Goal: Task Accomplishment & Management: Manage account settings

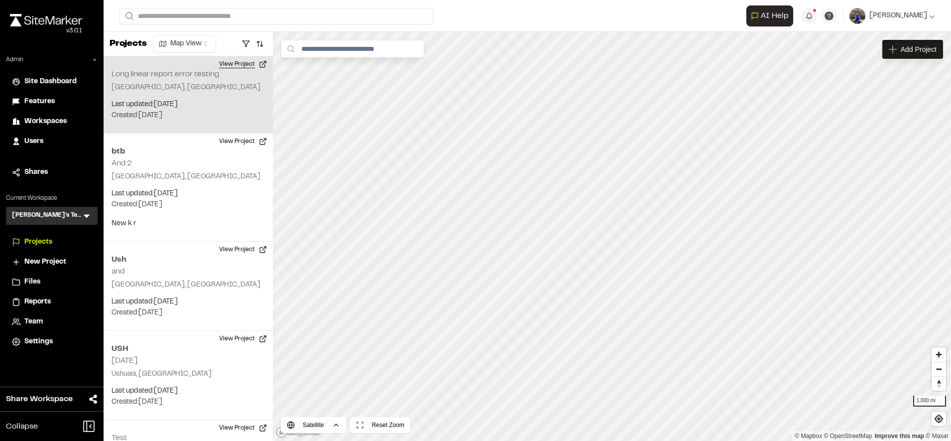
click at [251, 67] on button "View Project" at bounding box center [243, 64] width 60 height 16
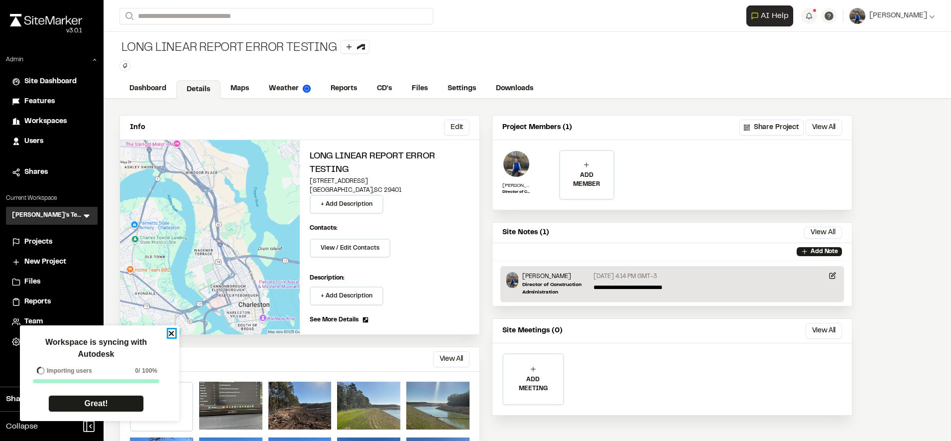
click at [169, 333] on icon "close" at bounding box center [171, 333] width 7 height 8
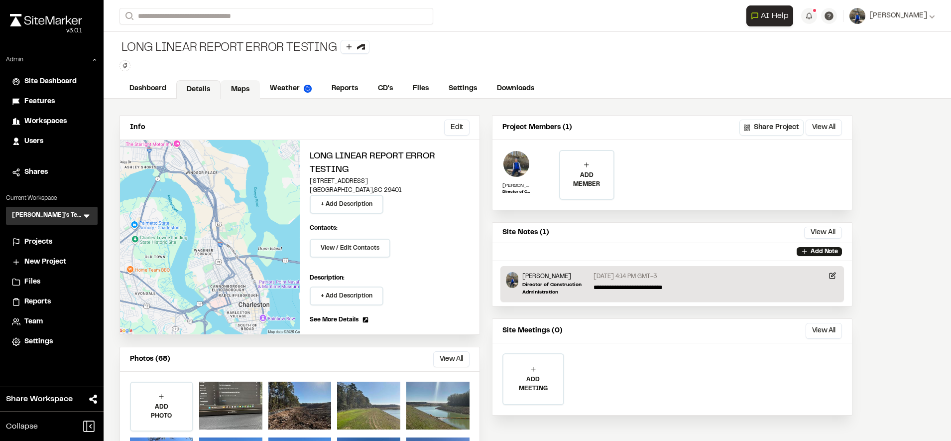
click at [248, 80] on link "Maps" at bounding box center [240, 89] width 39 height 19
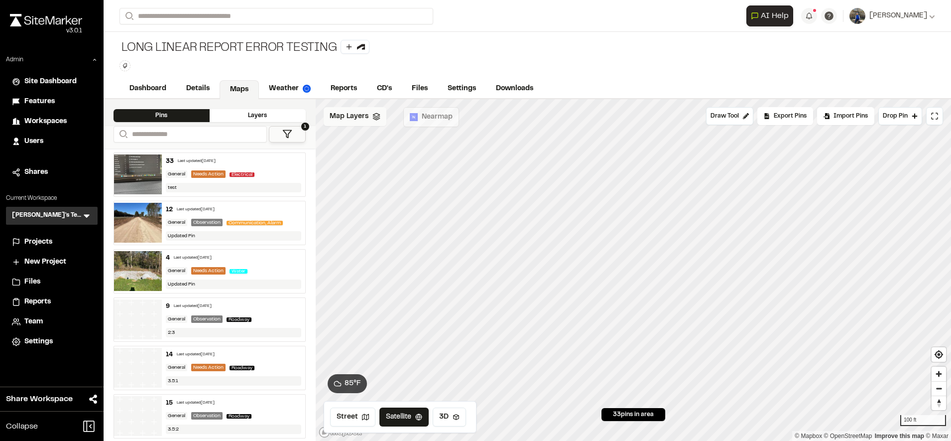
click at [349, 117] on span "Map Layers" at bounding box center [349, 116] width 39 height 11
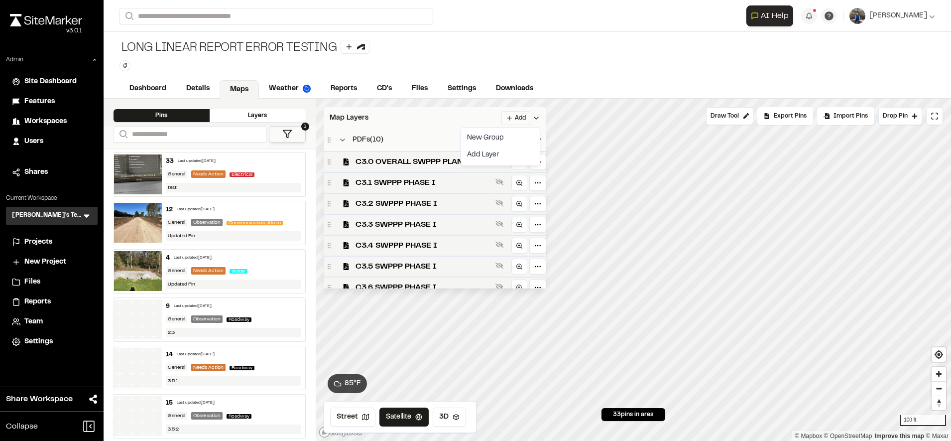
click at [515, 115] on html "Close sidebar v 3.0.1 Admin Site Dashboard Features Workspaces Users Shares Cur…" at bounding box center [475, 220] width 951 height 441
click at [494, 152] on link "Add Layer" at bounding box center [500, 154] width 75 height 17
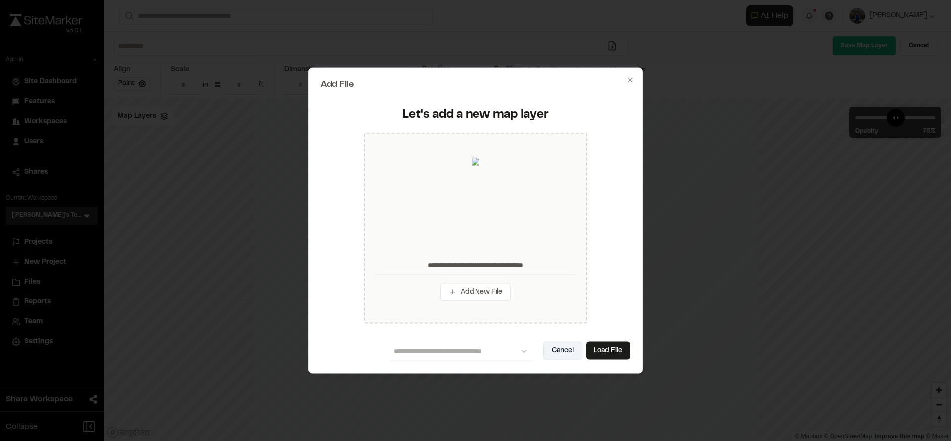
click at [553, 343] on button "Cancel" at bounding box center [562, 350] width 39 height 18
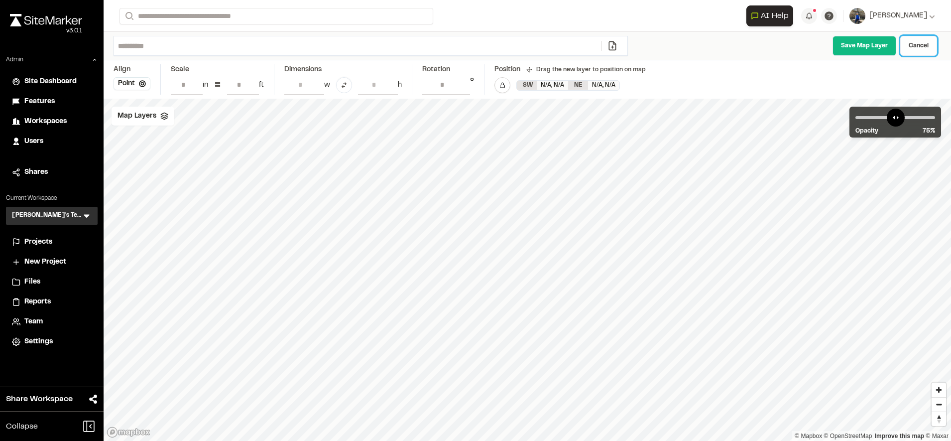
click at [927, 42] on link "Cancel" at bounding box center [918, 46] width 37 height 20
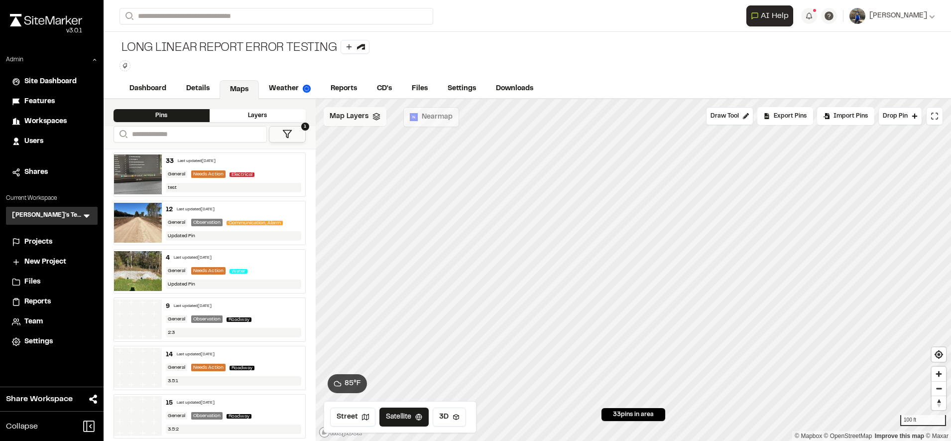
click at [366, 120] on span "Map Layers" at bounding box center [349, 116] width 39 height 11
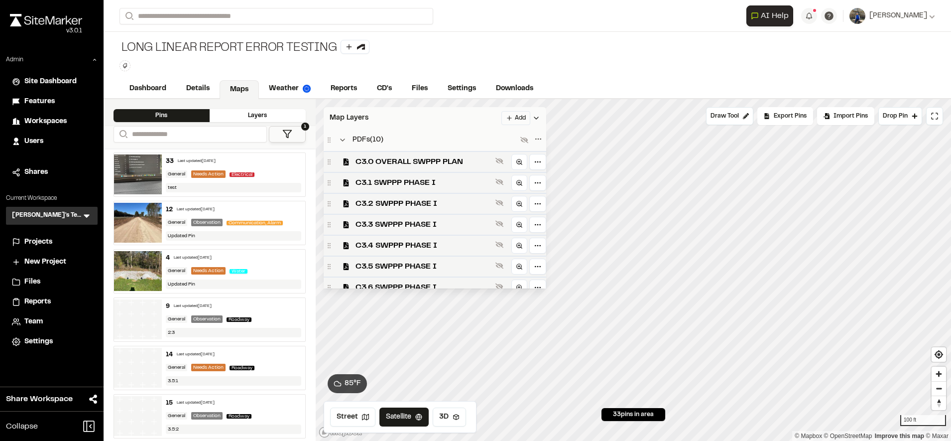
click at [521, 116] on html "Close sidebar v 3.0.1 Admin Site Dashboard Features Workspaces Users Shares Cur…" at bounding box center [475, 220] width 951 height 441
click at [502, 152] on link "Add Layer" at bounding box center [500, 154] width 75 height 17
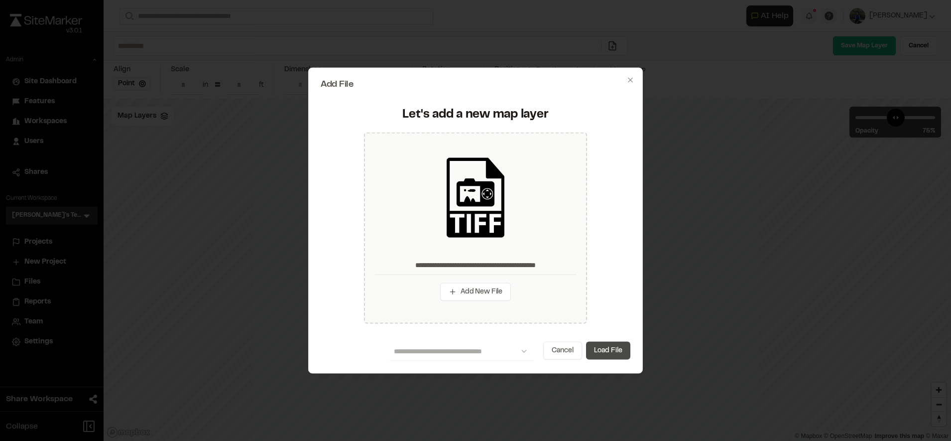
click at [617, 355] on button "Load File" at bounding box center [608, 350] width 44 height 18
type input "**********"
type input "*"
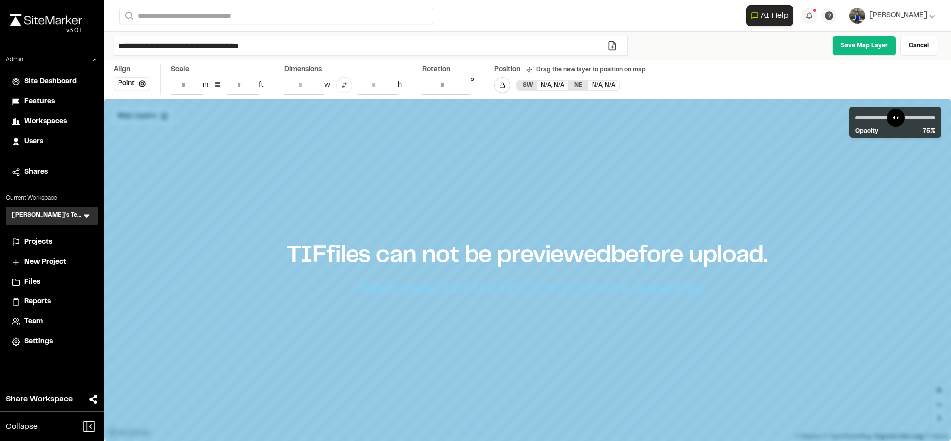
click at [859, 35] on div "**********" at bounding box center [527, 46] width 847 height 28
click at [860, 42] on link "Save Map Layer" at bounding box center [864, 46] width 64 height 20
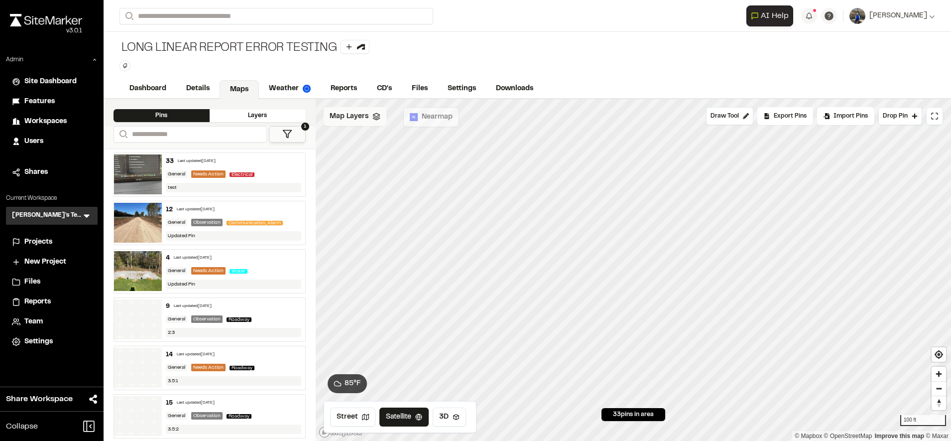
click at [357, 120] on span "Map Layers" at bounding box center [349, 116] width 39 height 11
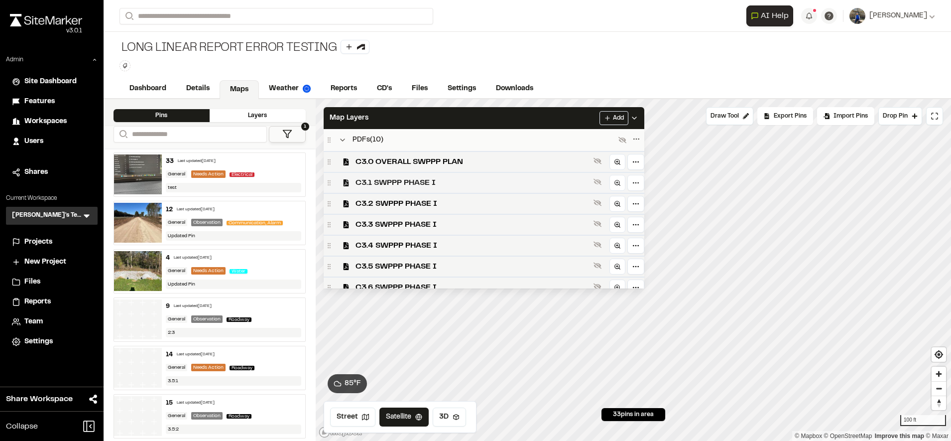
scroll to position [239, 0]
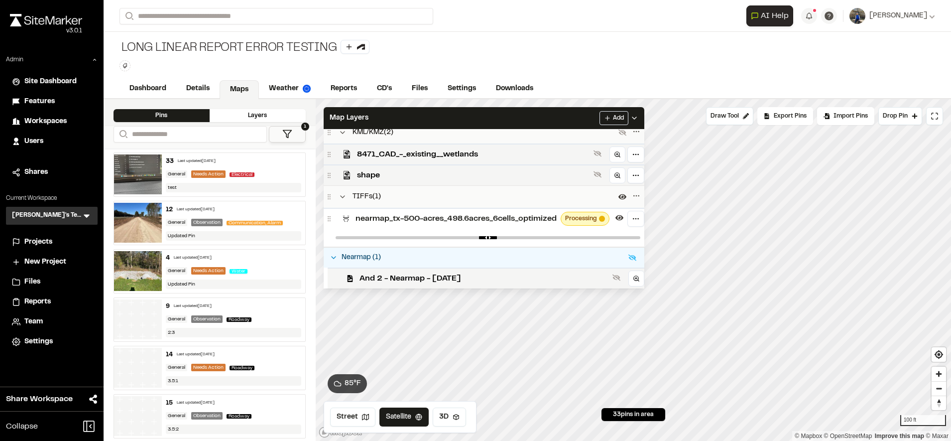
click at [413, 218] on span "nearmap_tx-500-acres_498.6acres_6cells_optimized" at bounding box center [455, 219] width 201 height 12
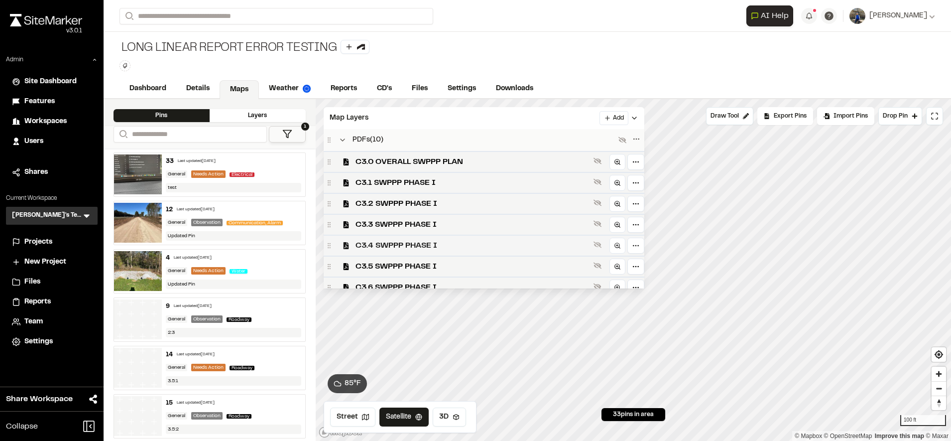
scroll to position [221, 0]
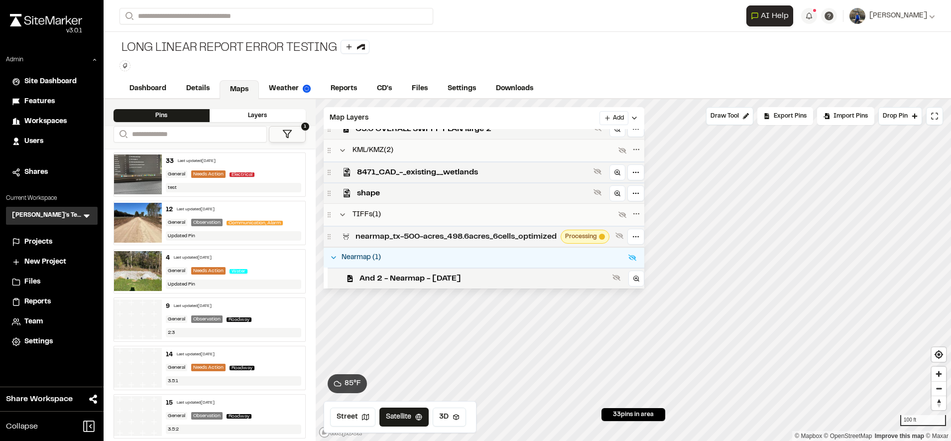
click at [407, 241] on span "nearmap_tx-500-acres_498.6acres_6cells_optimized" at bounding box center [455, 236] width 201 height 12
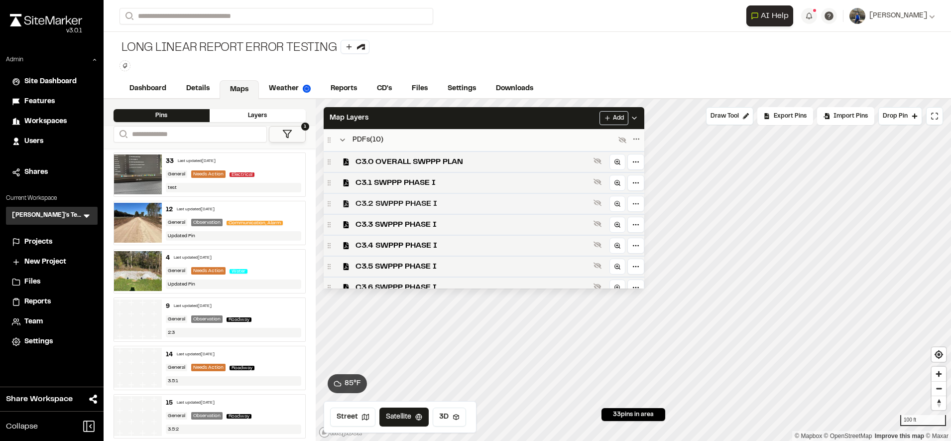
scroll to position [239, 0]
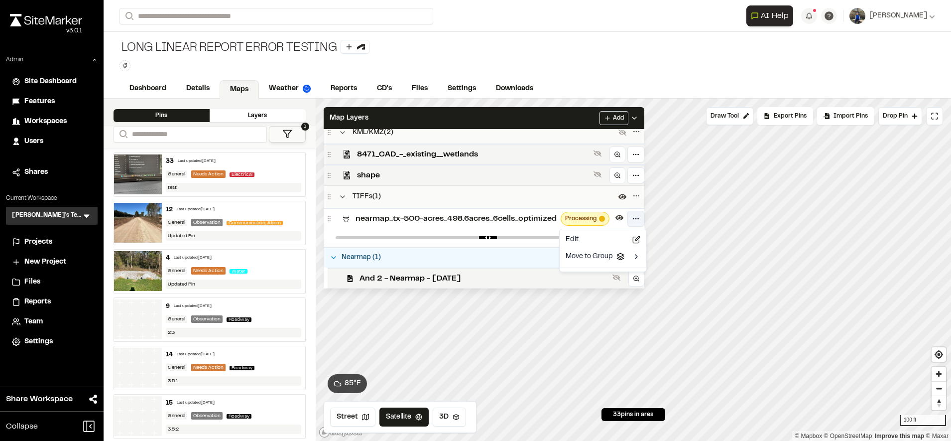
click at [634, 221] on html "Close sidebar v 3.0.1 Admin Site Dashboard Features Workspaces Users Shares Cur…" at bounding box center [475, 220] width 951 height 441
click at [496, 227] on html "Close sidebar v 3.0.1 Admin Site Dashboard Features Workspaces Users Shares Cur…" at bounding box center [475, 220] width 951 height 441
click at [484, 223] on span "nearmap_tx-500-acres_498.6acres_6cells_optimized" at bounding box center [455, 219] width 201 height 12
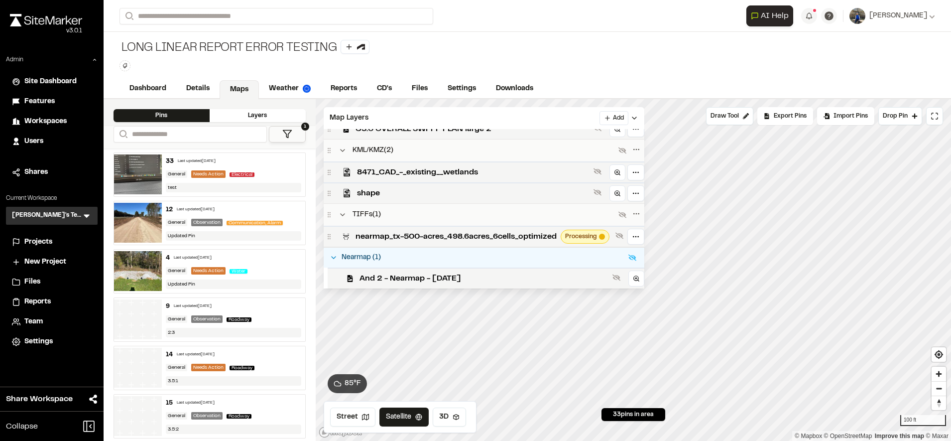
scroll to position [221, 0]
click at [493, 171] on span "8471_CAD_-_existing__wetlands" at bounding box center [473, 172] width 232 height 12
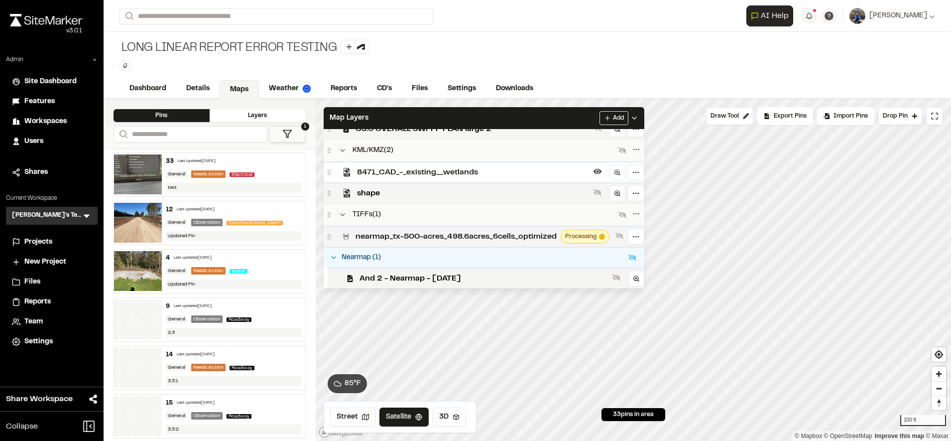
click at [512, 236] on span "nearmap_tx-500-acres_498.6acres_6cells_optimized" at bounding box center [455, 236] width 201 height 12
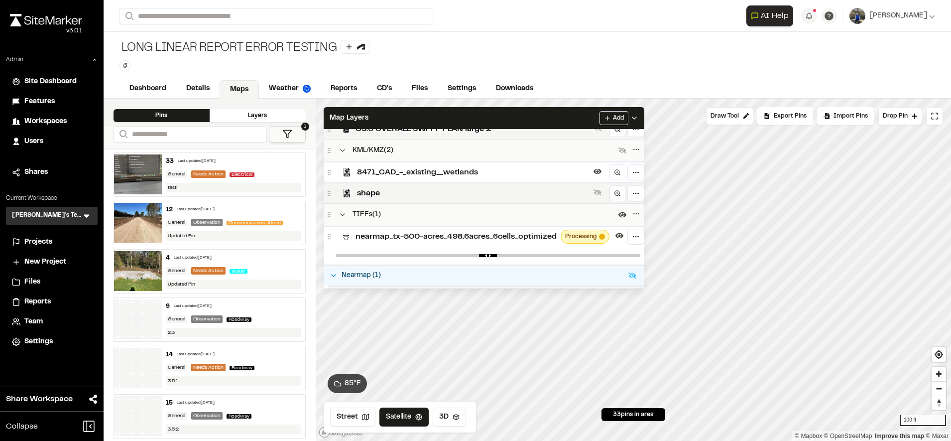
scroll to position [239, 0]
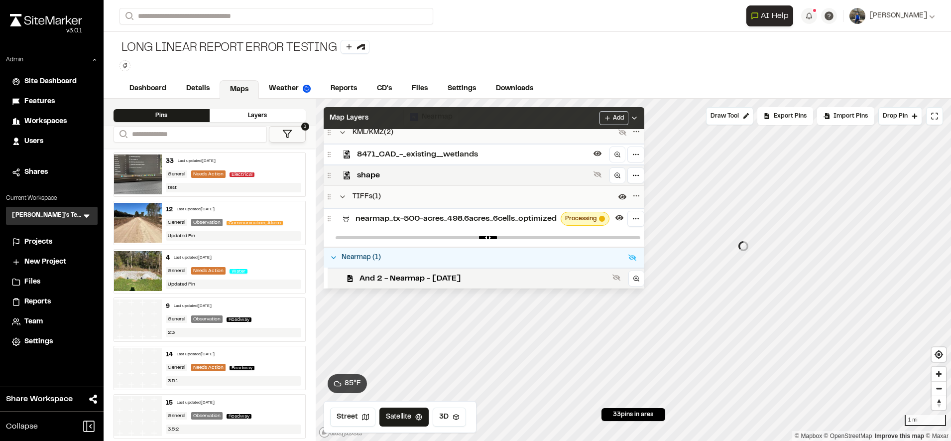
click at [570, 128] on div "Map Layers Add" at bounding box center [484, 118] width 321 height 22
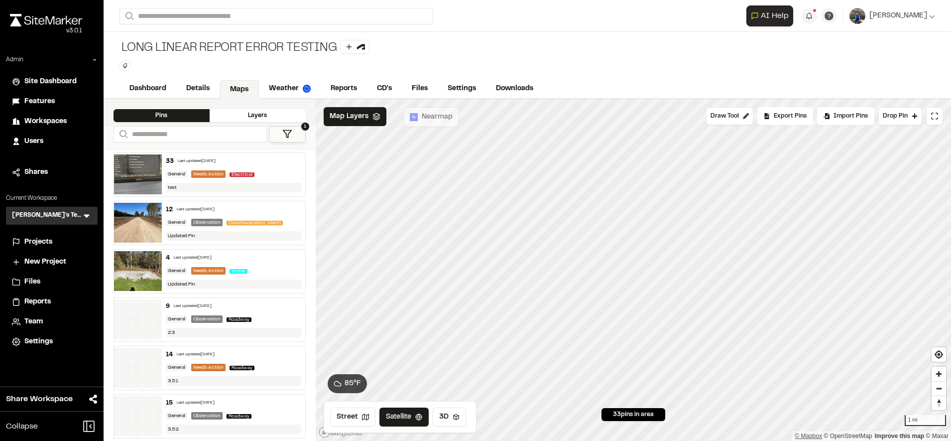
click at [820, 435] on div "1 mi © Mapbox © OpenStreetMap Improve this map © Maxar" at bounding box center [634, 269] width 636 height 341
click at [591, 440] on html "Close sidebar v 3.0.1 Admin Site Dashboard Features Workspaces Users Shares Cur…" at bounding box center [475, 220] width 951 height 441
click at [373, 117] on polyline at bounding box center [376, 116] width 6 height 1
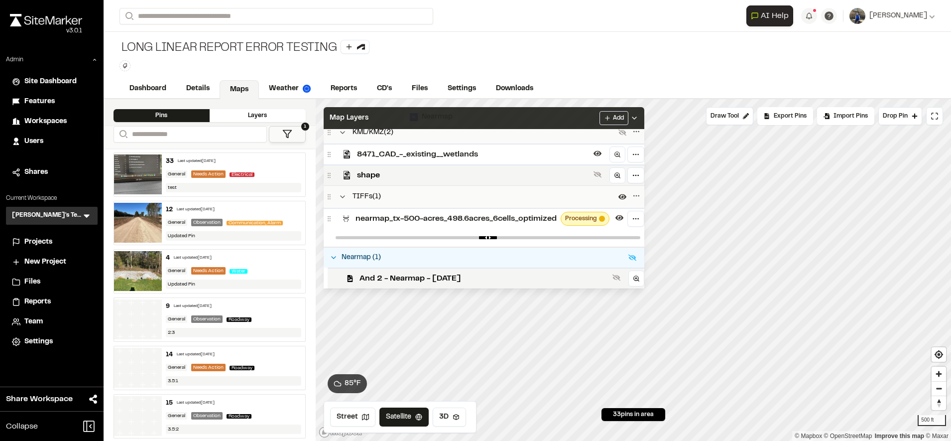
click at [476, 222] on span "nearmap_tx-500-acres_498.6acres_6cells_optimized" at bounding box center [455, 219] width 201 height 12
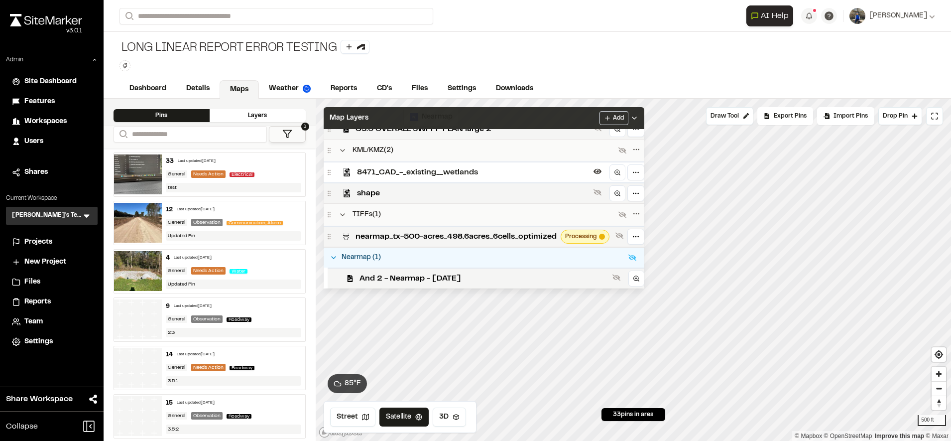
scroll to position [221, 0]
click at [595, 174] on button at bounding box center [597, 171] width 12 height 12
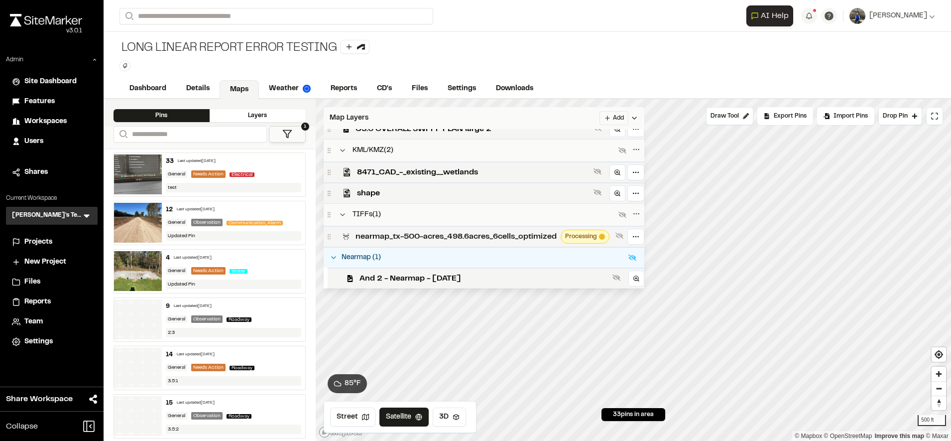
click at [522, 238] on span "nearmap_tx-500-acres_498.6acres_6cells_optimized" at bounding box center [455, 236] width 201 height 12
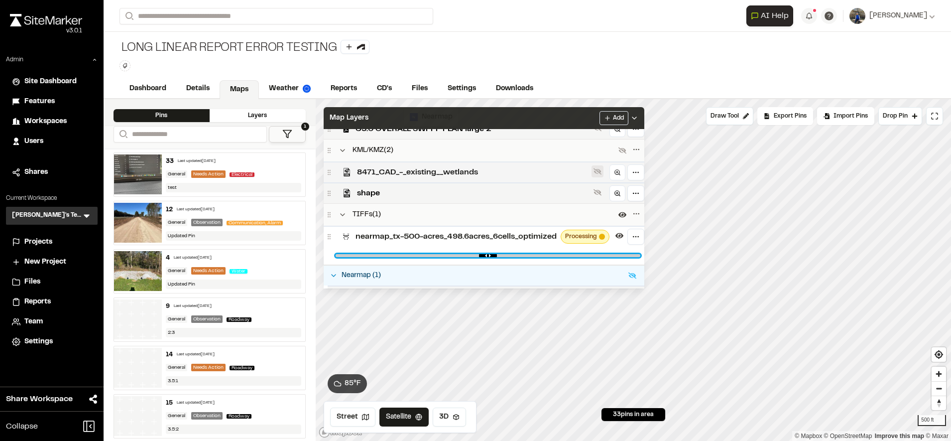
drag, startPoint x: 630, startPoint y: 254, endPoint x: 605, endPoint y: 171, distance: 86.3
type input "****"
click at [632, 254] on input "range" at bounding box center [487, 255] width 305 height 3
click at [552, 121] on div "Map Layers Add" at bounding box center [484, 118] width 321 height 22
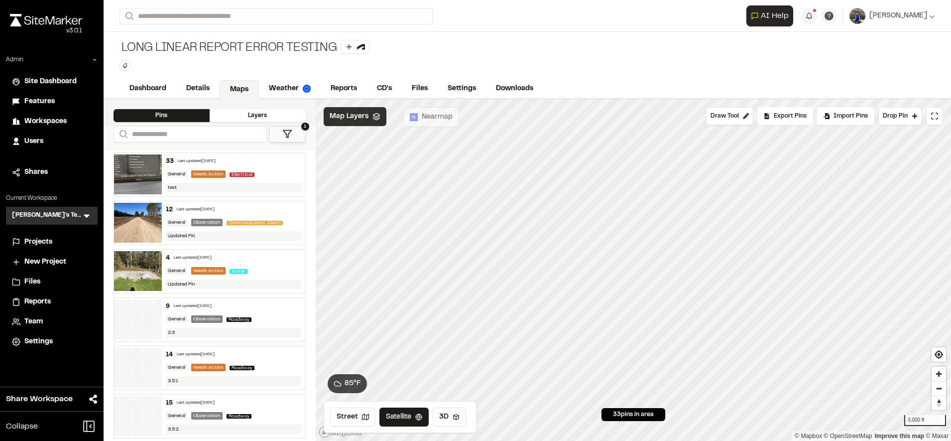
click at [350, 117] on span "Map Layers" at bounding box center [349, 116] width 39 height 11
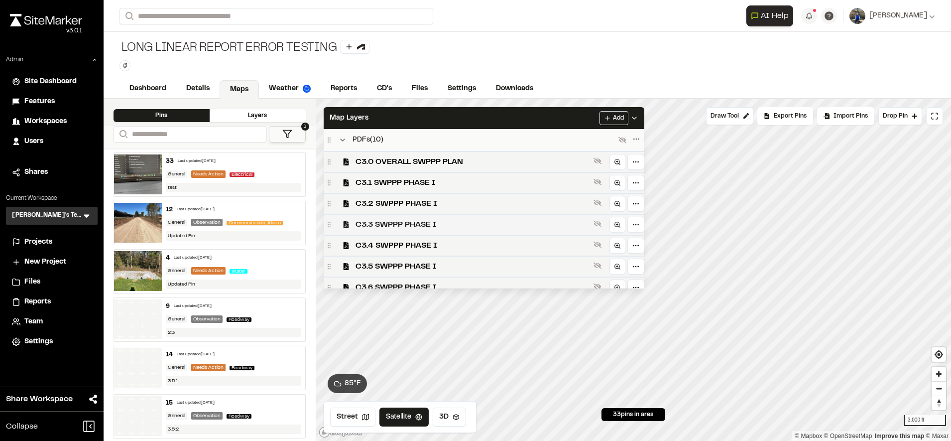
scroll to position [239, 0]
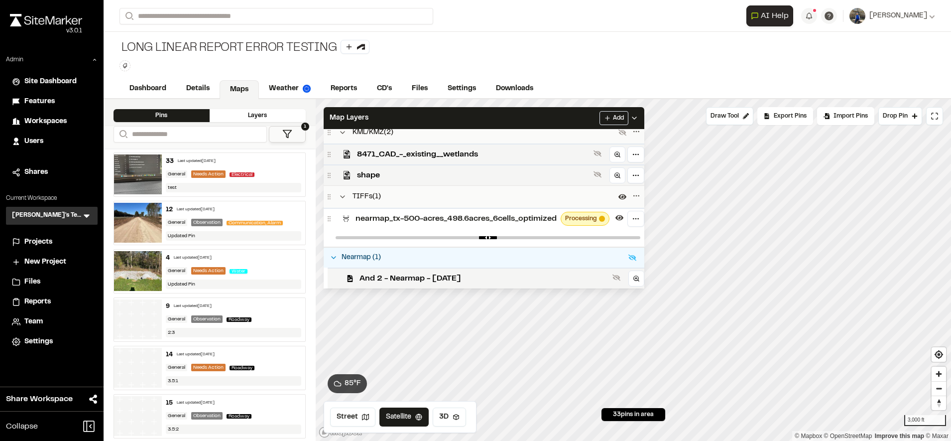
click at [469, 224] on div "nearmap_tx-500-acres_498.6acres_6cells_optimized Processing" at bounding box center [484, 218] width 321 height 21
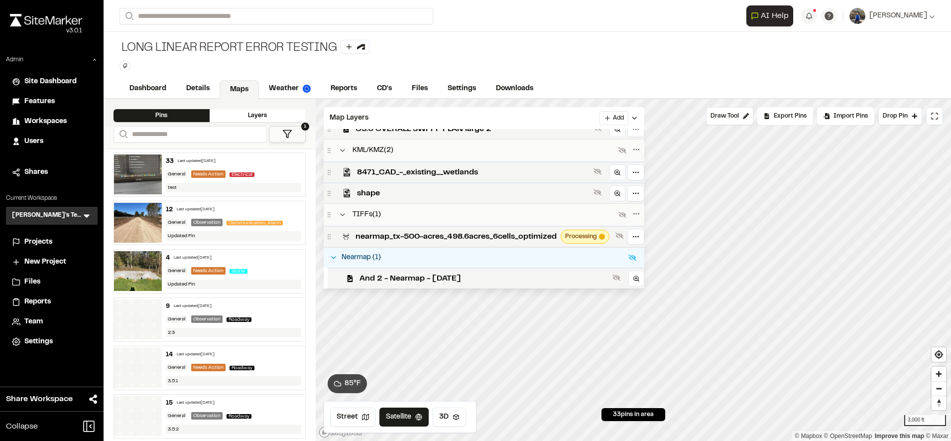
scroll to position [221, 0]
click at [486, 233] on span "nearmap_tx-500-acres_498.6acres_6cells_optimized" at bounding box center [455, 236] width 201 height 12
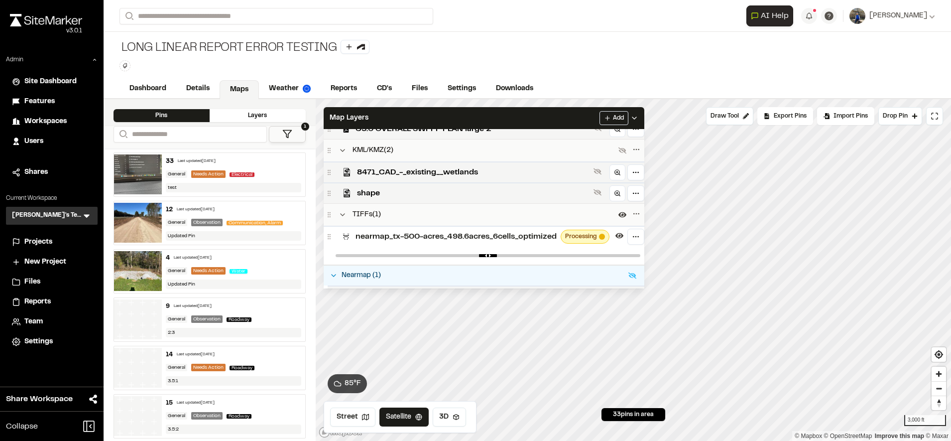
scroll to position [239, 0]
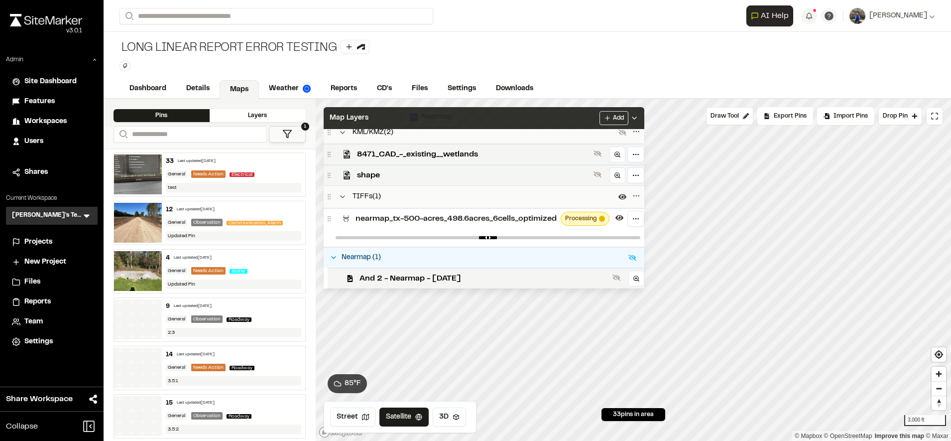
click at [565, 120] on div "Map Layers Add" at bounding box center [484, 118] width 321 height 22
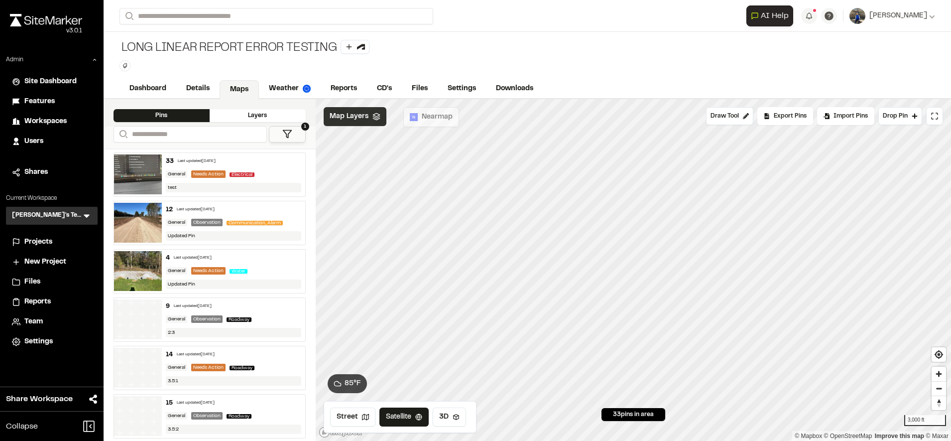
click at [341, 110] on div "Map Layers" at bounding box center [355, 116] width 63 height 19
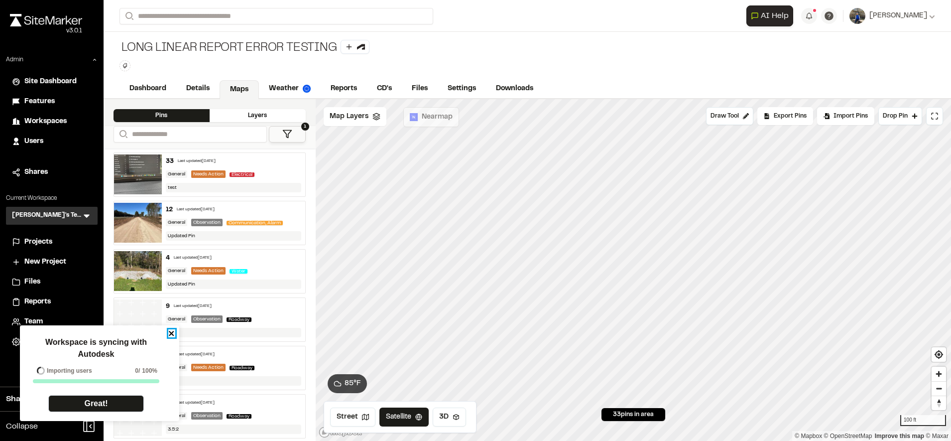
click at [174, 333] on icon "close" at bounding box center [171, 333] width 7 height 8
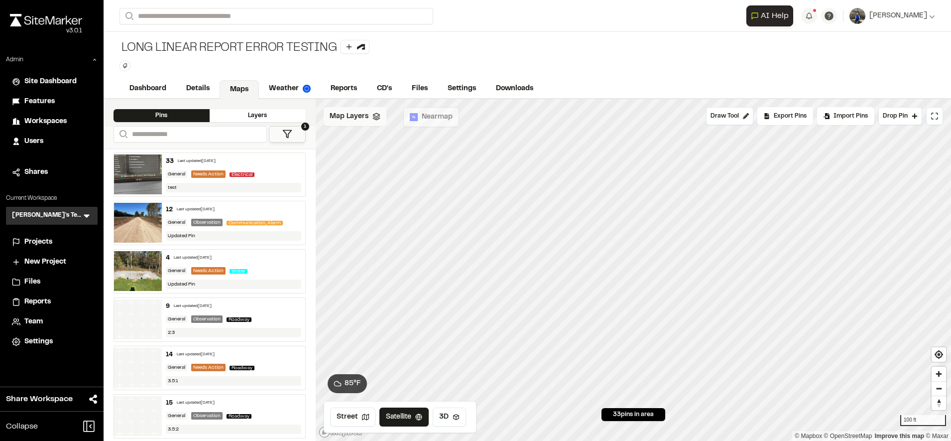
click at [336, 124] on div "Map Layers" at bounding box center [355, 116] width 63 height 19
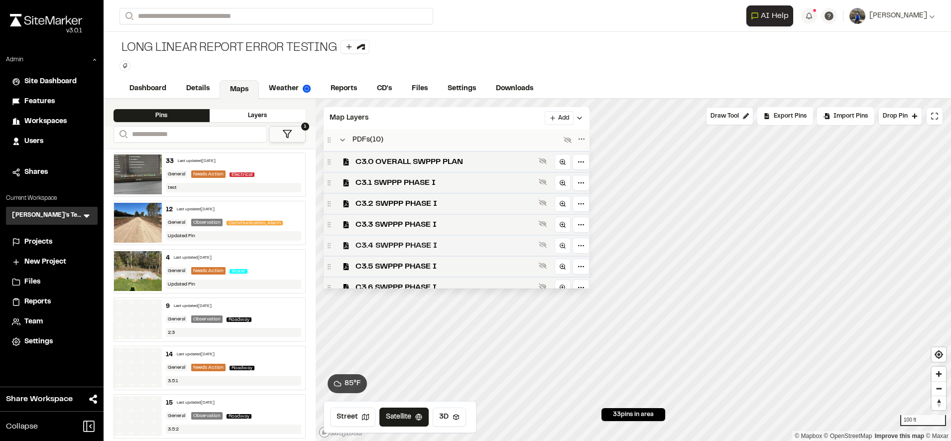
scroll to position [221, 0]
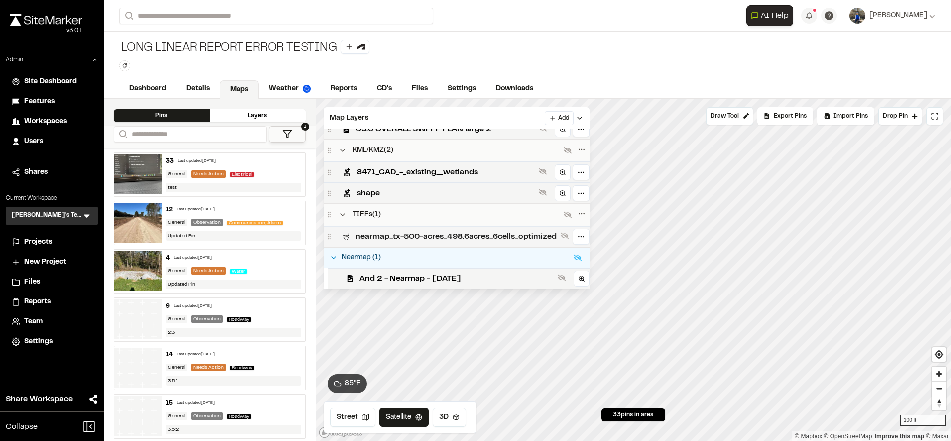
click at [430, 234] on span "nearmap_tx-500-acres_498.6acres_6cells_optimized" at bounding box center [455, 236] width 201 height 12
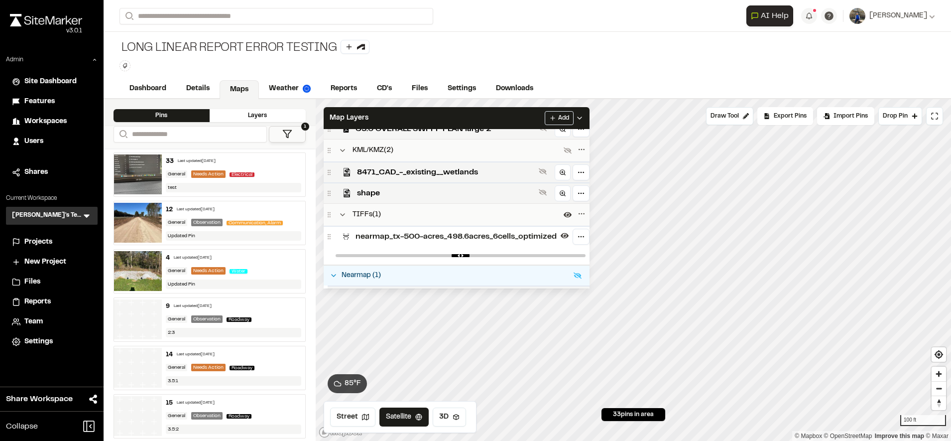
drag, startPoint x: 499, startPoint y: 119, endPoint x: 577, endPoint y: 226, distance: 132.5
click at [577, 226] on div "Map Layers Add PDFs ( 10 ) C3.0 OVERALL SWPPP PLAN C3.1 SWPPP PHASE I C3.2 SWPP…" at bounding box center [457, 197] width 266 height 181
drag, startPoint x: 577, startPoint y: 226, endPoint x: 518, endPoint y: 113, distance: 127.8
click at [518, 113] on div "Map Layers Add" at bounding box center [457, 118] width 266 height 22
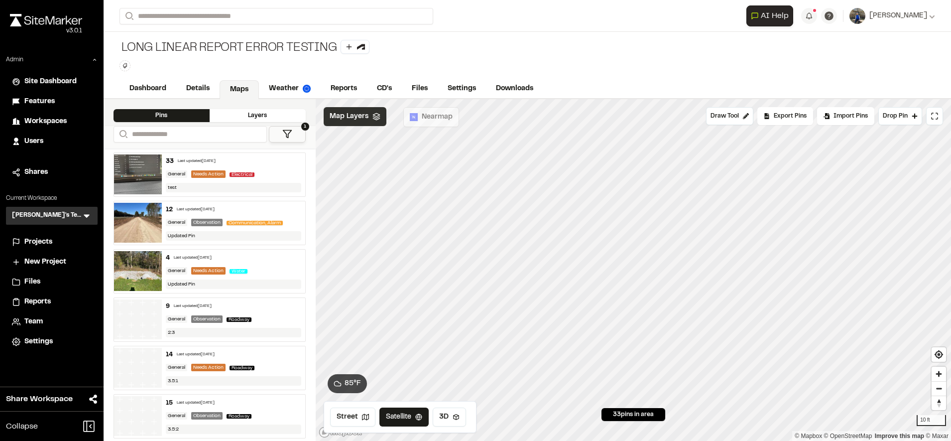
click at [370, 115] on div "Map Layers" at bounding box center [355, 116] width 63 height 19
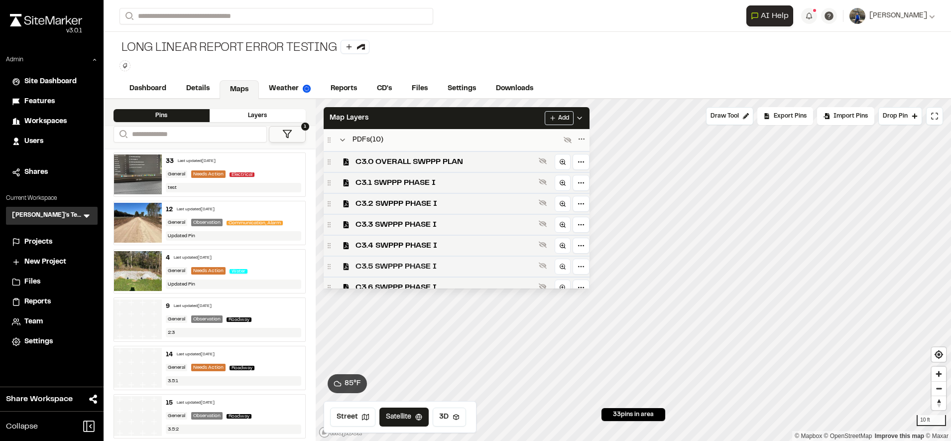
scroll to position [239, 0]
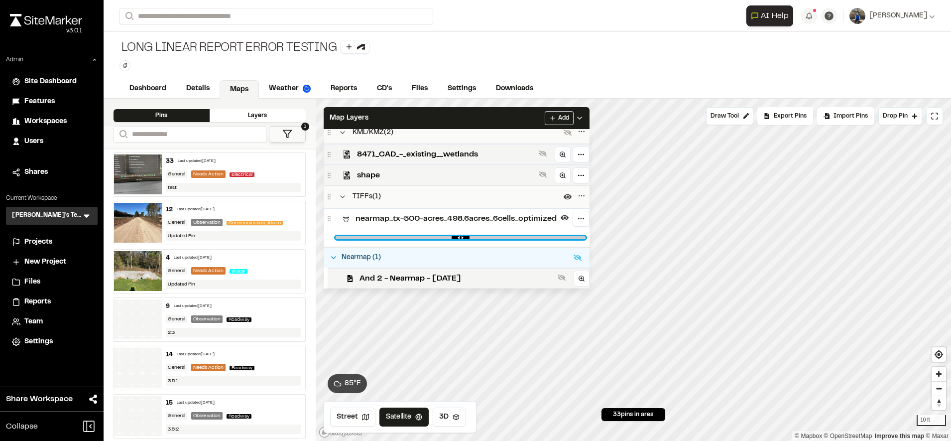
type input "*"
drag, startPoint x: 581, startPoint y: 238, endPoint x: 672, endPoint y: 224, distance: 92.1
click at [585, 236] on input "range" at bounding box center [460, 237] width 250 height 3
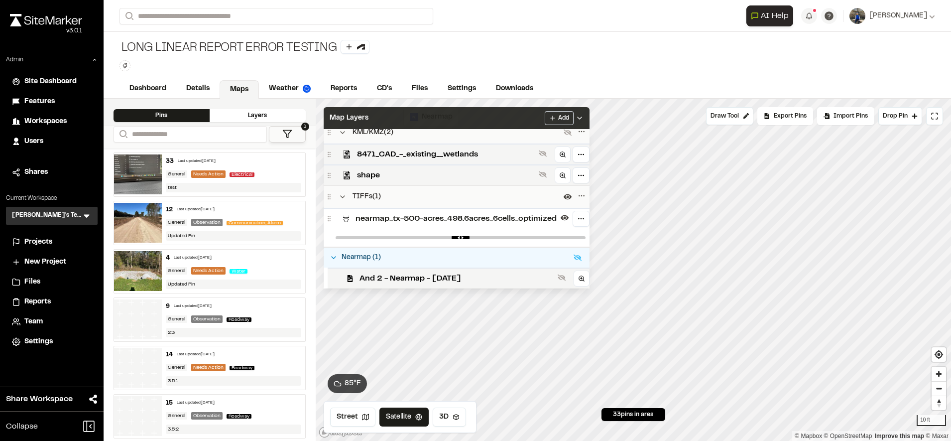
click at [522, 113] on div "Map Layers Add" at bounding box center [457, 118] width 266 height 22
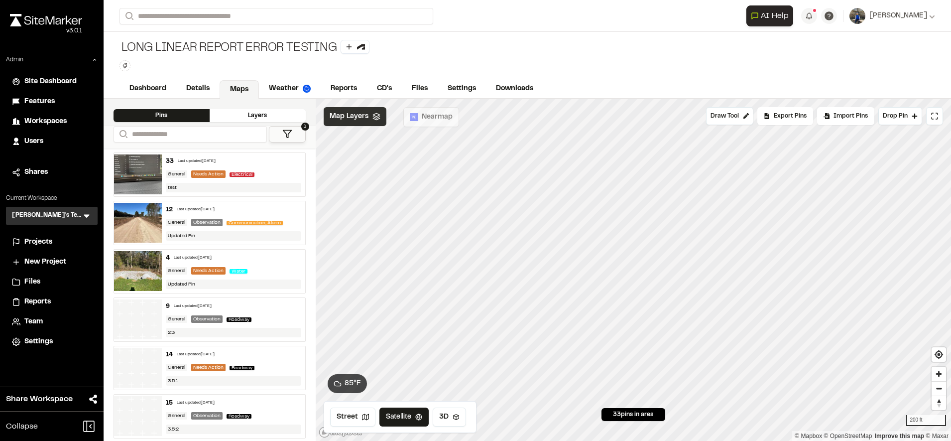
click at [367, 120] on span "Map Layers" at bounding box center [349, 116] width 39 height 11
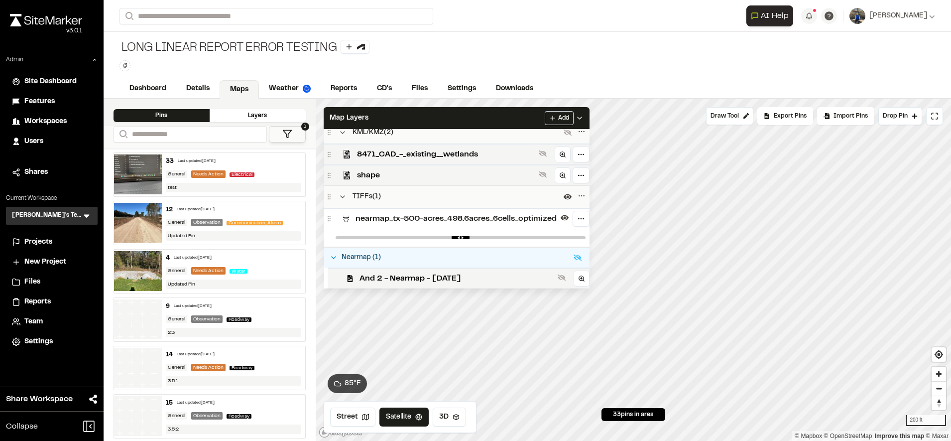
click at [576, 234] on div at bounding box center [461, 237] width 258 height 18
drag, startPoint x: 577, startPoint y: 238, endPoint x: 306, endPoint y: 259, distance: 272.1
type input "*"
click at [335, 239] on input "range" at bounding box center [460, 237] width 250 height 3
click at [462, 122] on div "Map Layers Add" at bounding box center [457, 118] width 266 height 22
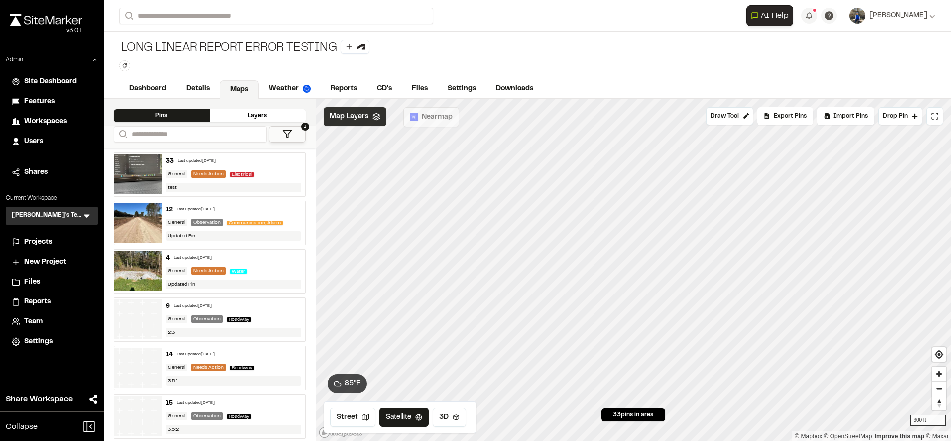
click at [372, 120] on icon at bounding box center [376, 116] width 8 height 8
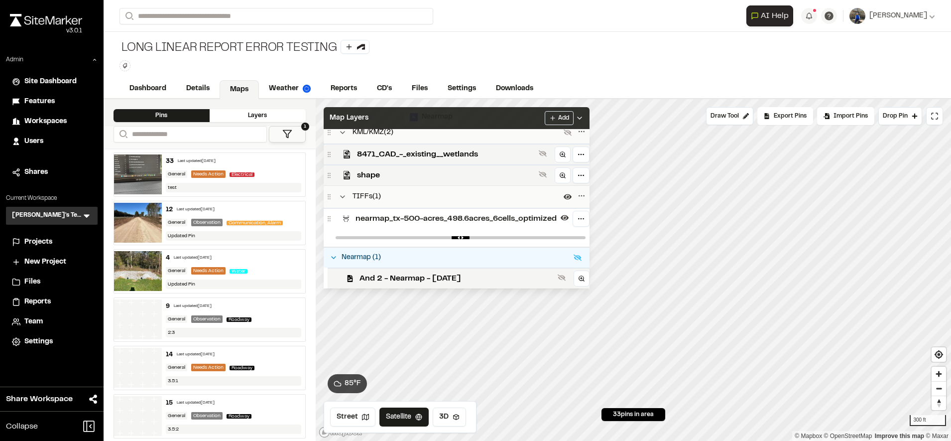
click at [410, 213] on span "nearmap_tx-500-acres_498.6acres_6cells_optimized" at bounding box center [455, 219] width 201 height 12
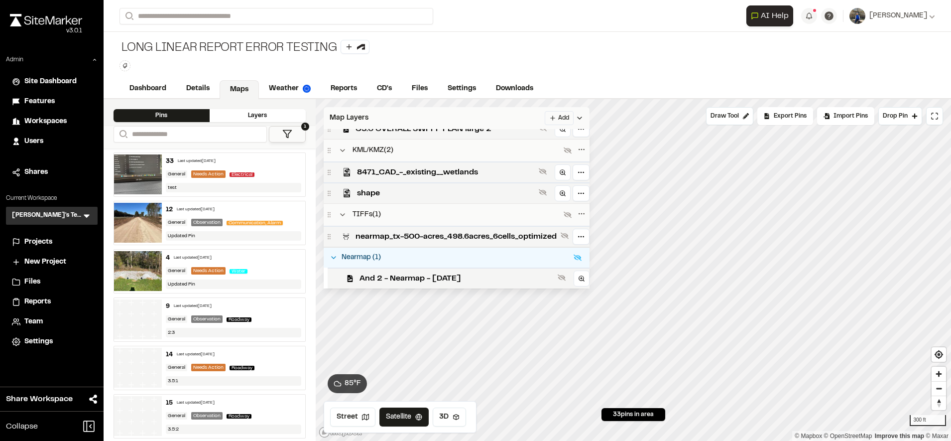
scroll to position [221, 0]
click at [483, 118] on div "Map Layers Add" at bounding box center [457, 118] width 266 height 22
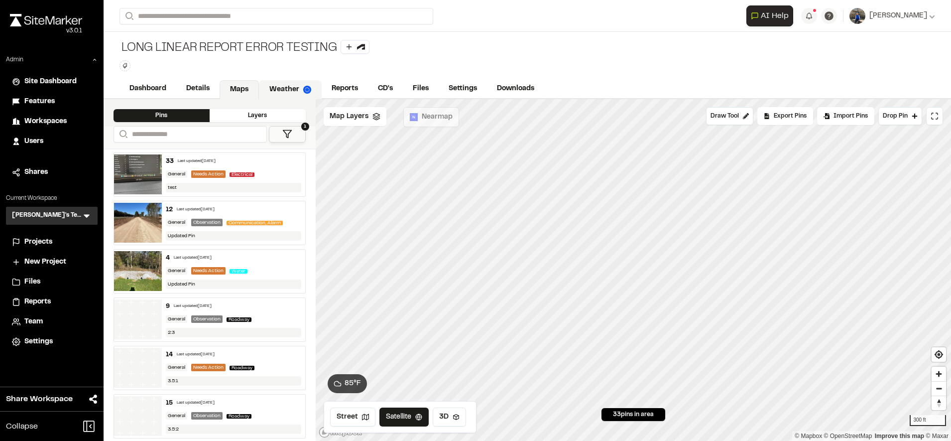
click at [303, 83] on link "Weather" at bounding box center [290, 89] width 63 height 19
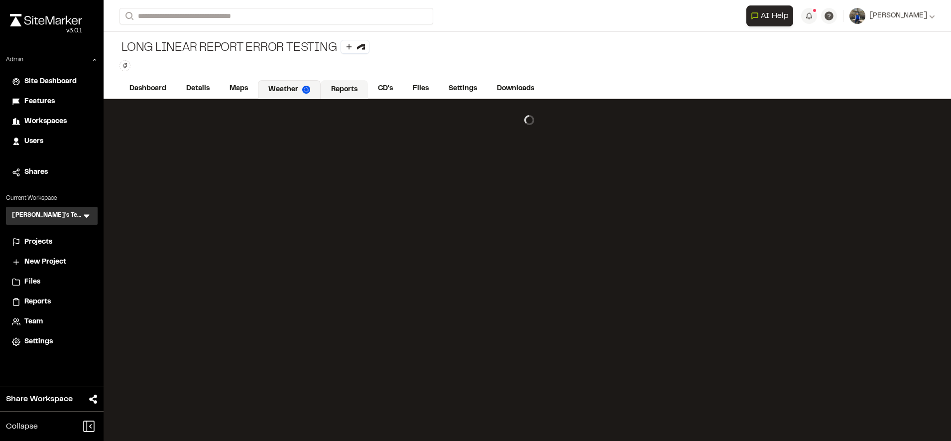
click at [342, 84] on link "Reports" at bounding box center [344, 89] width 47 height 19
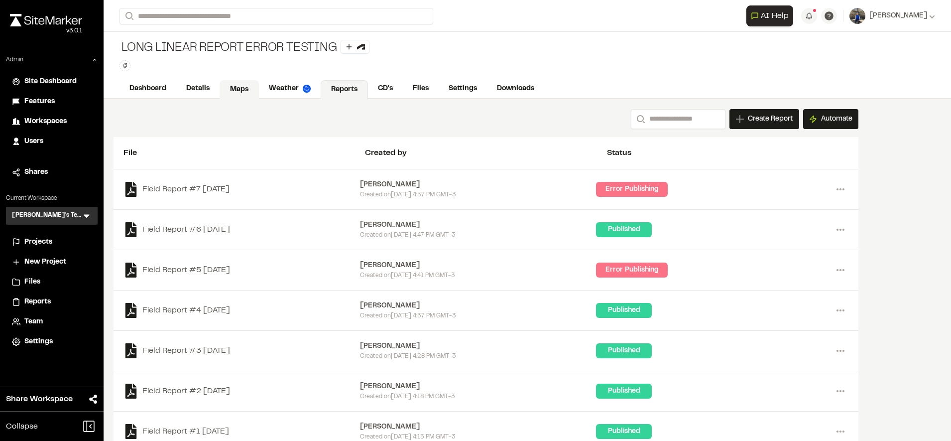
click at [235, 89] on link "Maps" at bounding box center [239, 89] width 39 height 19
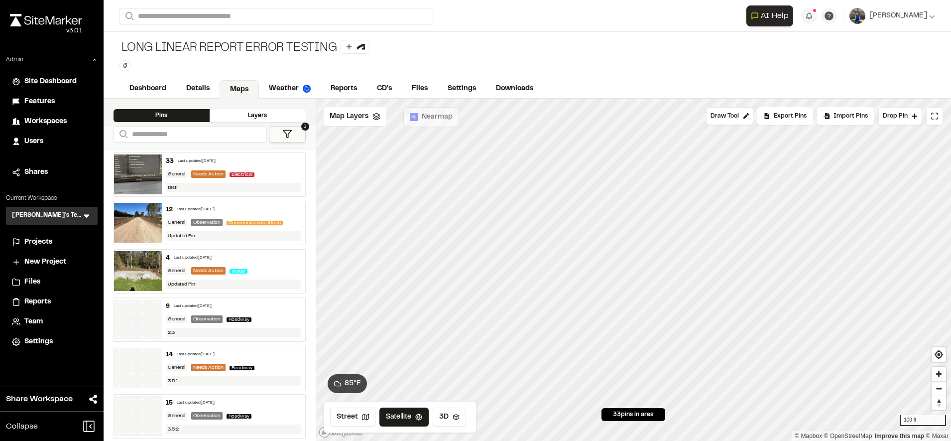
click at [51, 123] on span "Workspaces" at bounding box center [45, 121] width 42 height 11
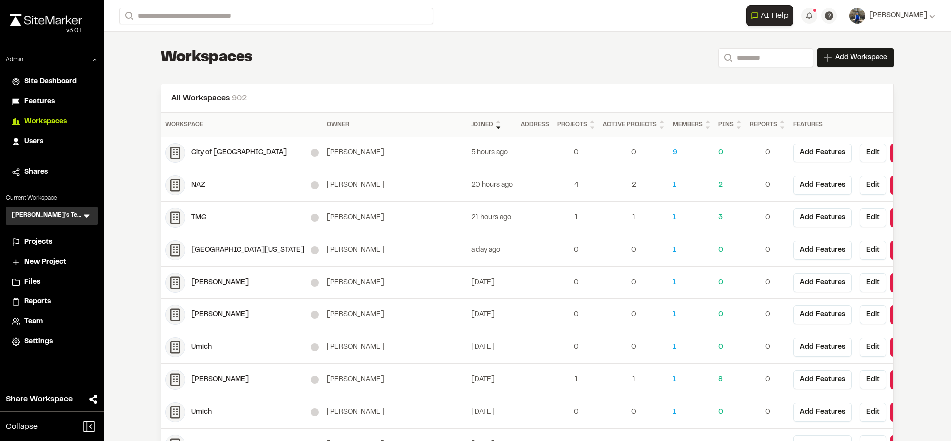
click at [33, 103] on span "Features" at bounding box center [39, 101] width 30 height 11
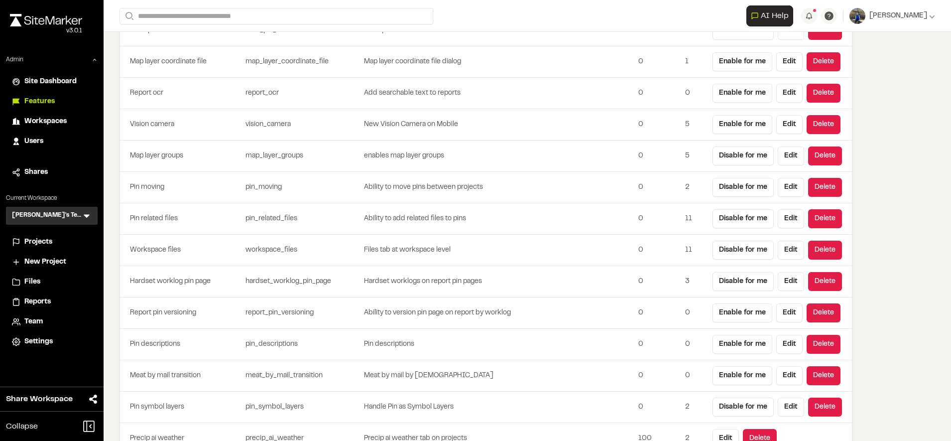
scroll to position [2675, 0]
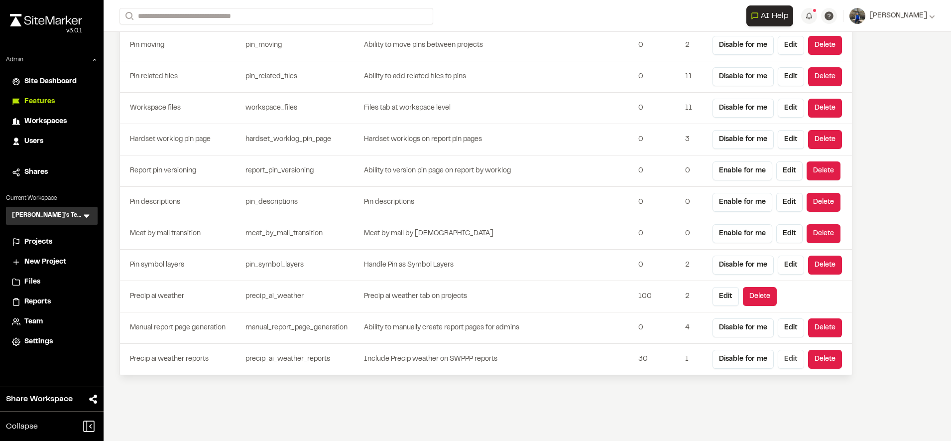
click at [784, 358] on button "Edit" at bounding box center [790, 358] width 26 height 19
type input "**********"
type input "**"
type input "***"
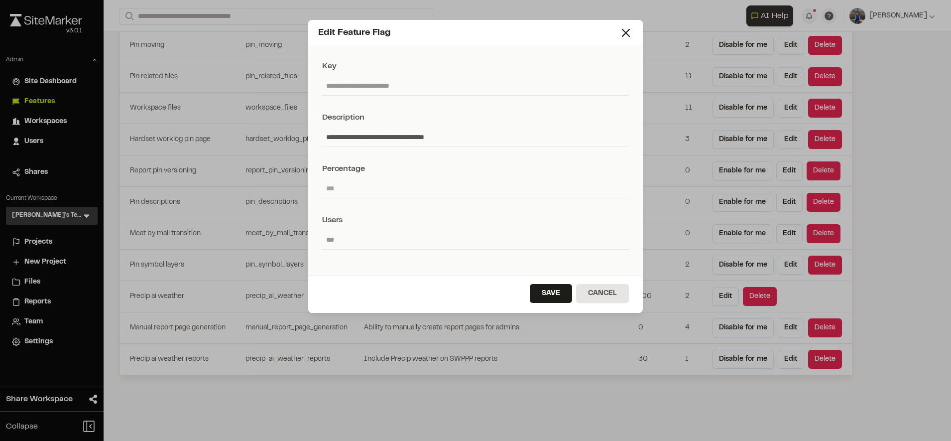
click at [458, 197] on input "**" at bounding box center [475, 188] width 307 height 19
type input "**"
click at [543, 296] on button "Save" at bounding box center [551, 293] width 42 height 19
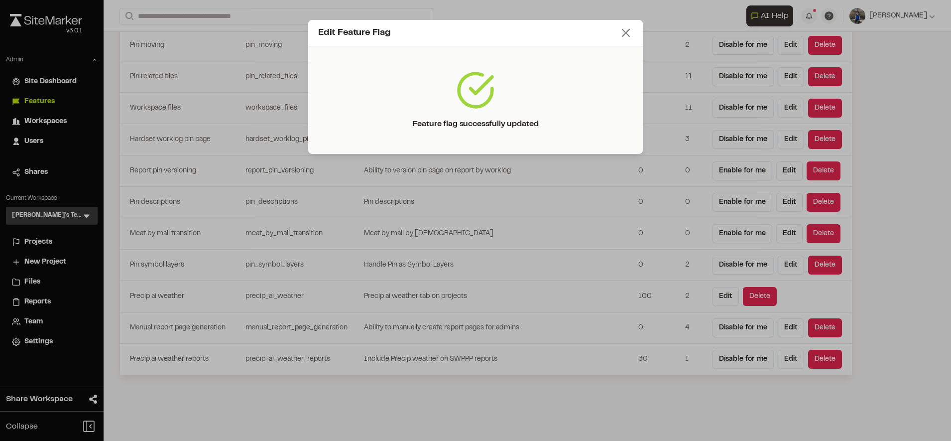
click at [623, 35] on icon at bounding box center [626, 33] width 14 height 14
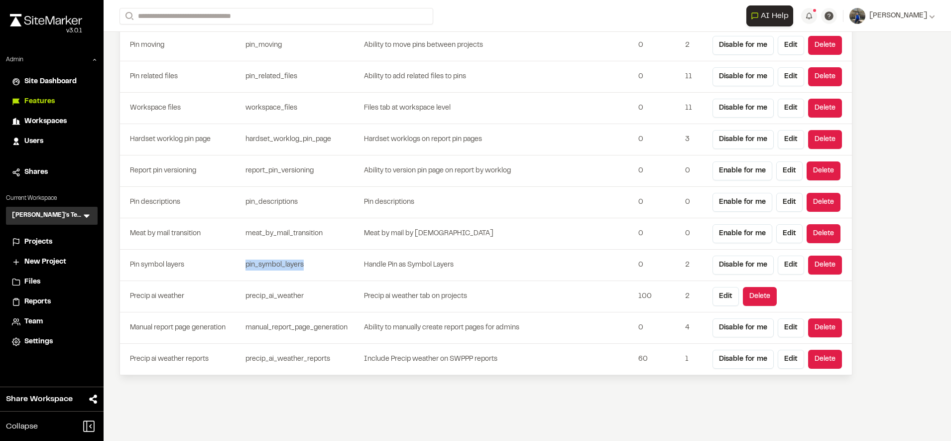
drag, startPoint x: 312, startPoint y: 261, endPoint x: 240, endPoint y: 259, distance: 71.7
click at [240, 259] on tr "Pin symbol layers pin_symbol_layers Handle Pin as Symbol Layers 0 2 Disable for…" at bounding box center [486, 264] width 732 height 31
drag, startPoint x: 240, startPoint y: 259, endPoint x: 208, endPoint y: 234, distance: 40.8
click at [208, 234] on td "Meat by mail transition" at bounding box center [180, 233] width 121 height 31
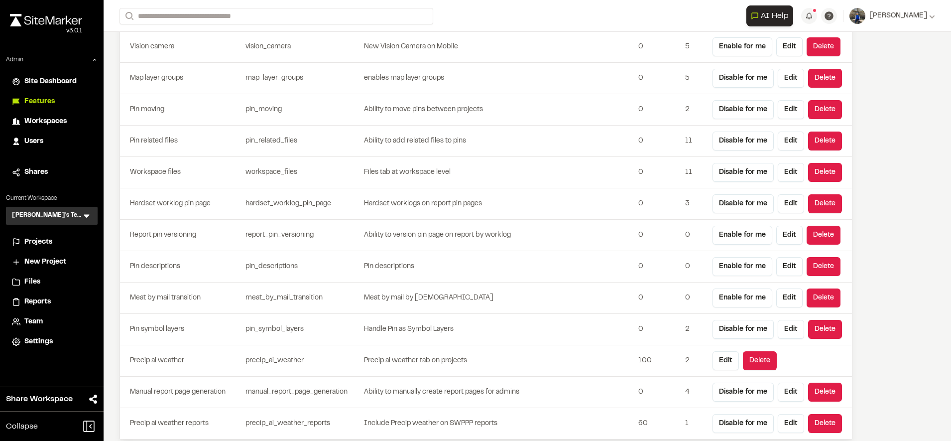
scroll to position [2610, 0]
